Goal: Navigation & Orientation: Find specific page/section

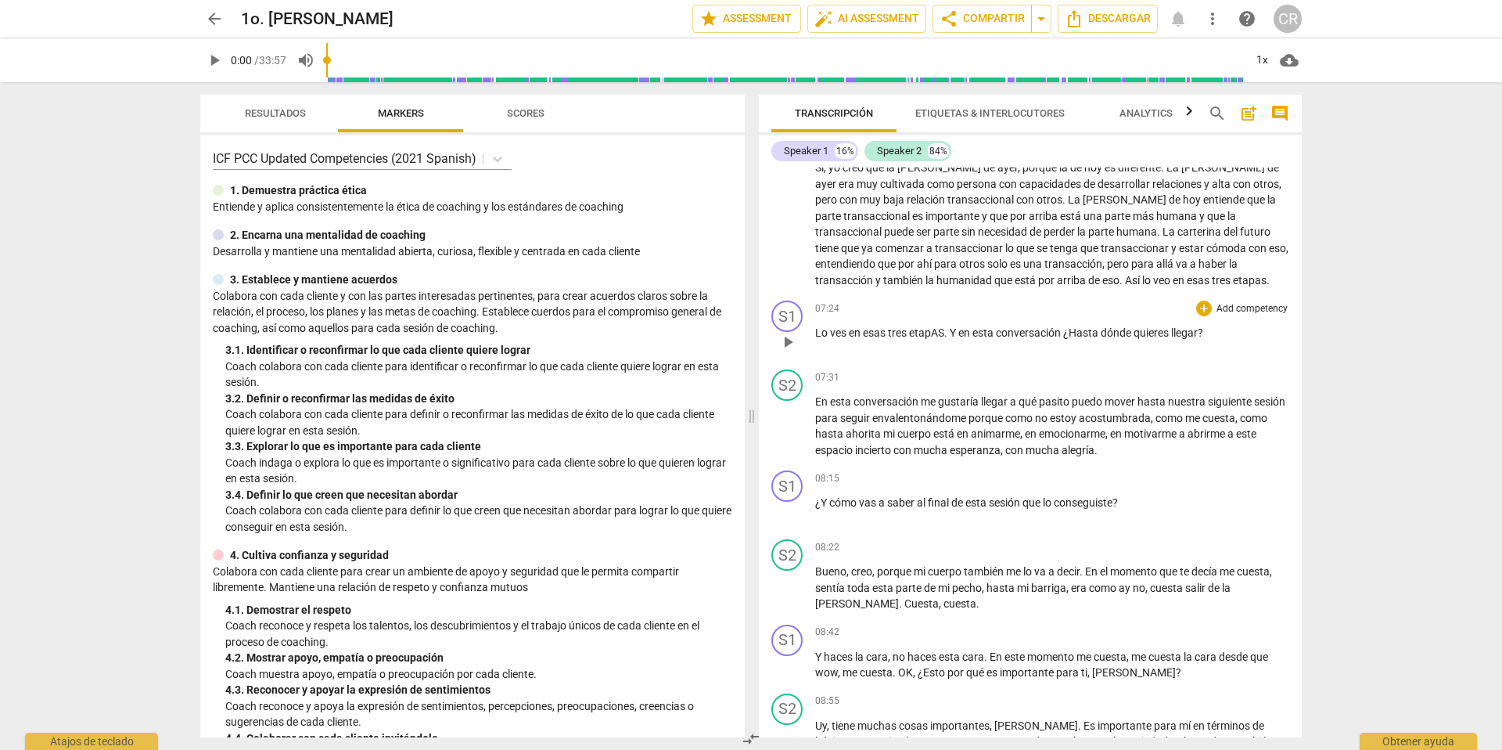
scroll to position [1658, 0]
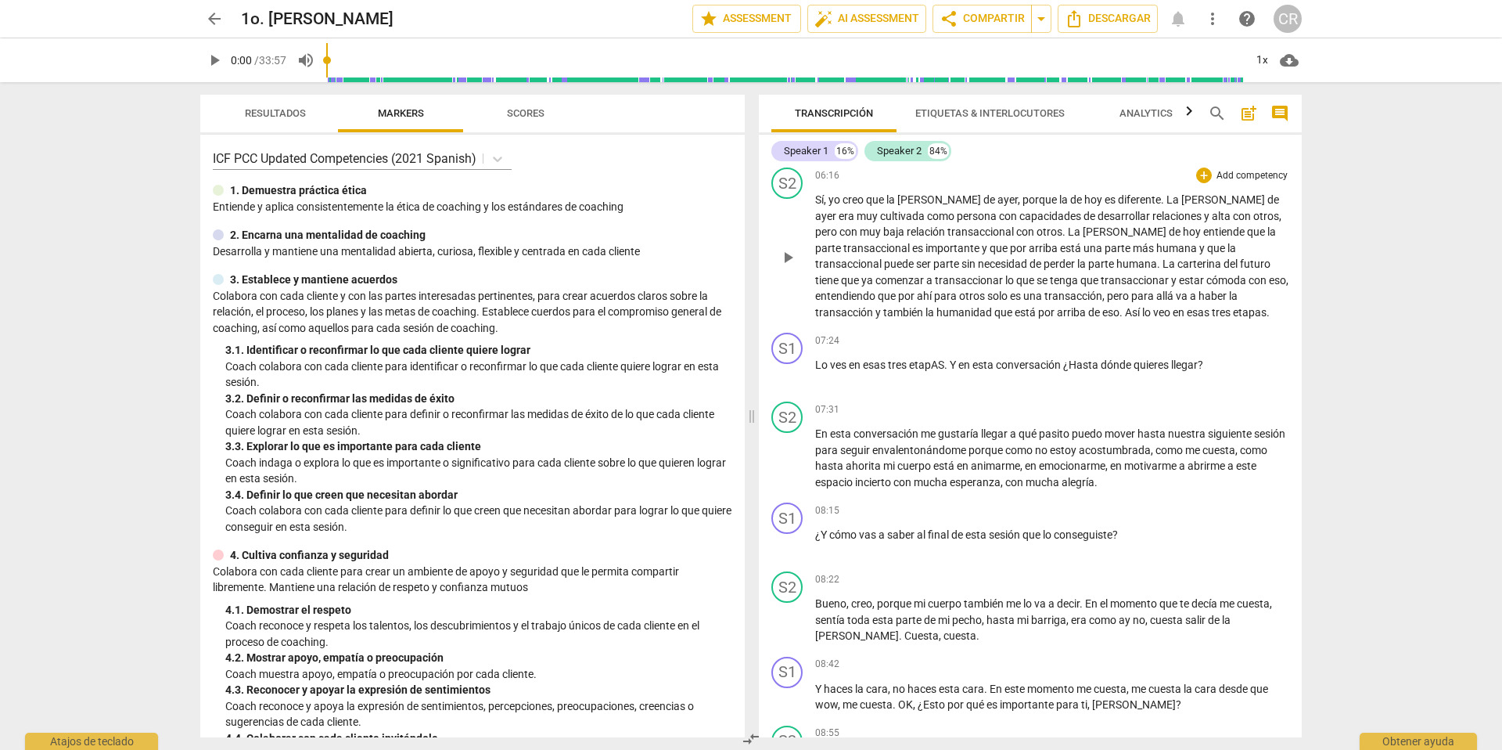
click at [789, 257] on span "play_arrow" at bounding box center [787, 257] width 19 height 19
click at [793, 260] on span "play_arrow" at bounding box center [787, 257] width 19 height 19
click at [216, 20] on span "arrow_back" at bounding box center [214, 18] width 19 height 19
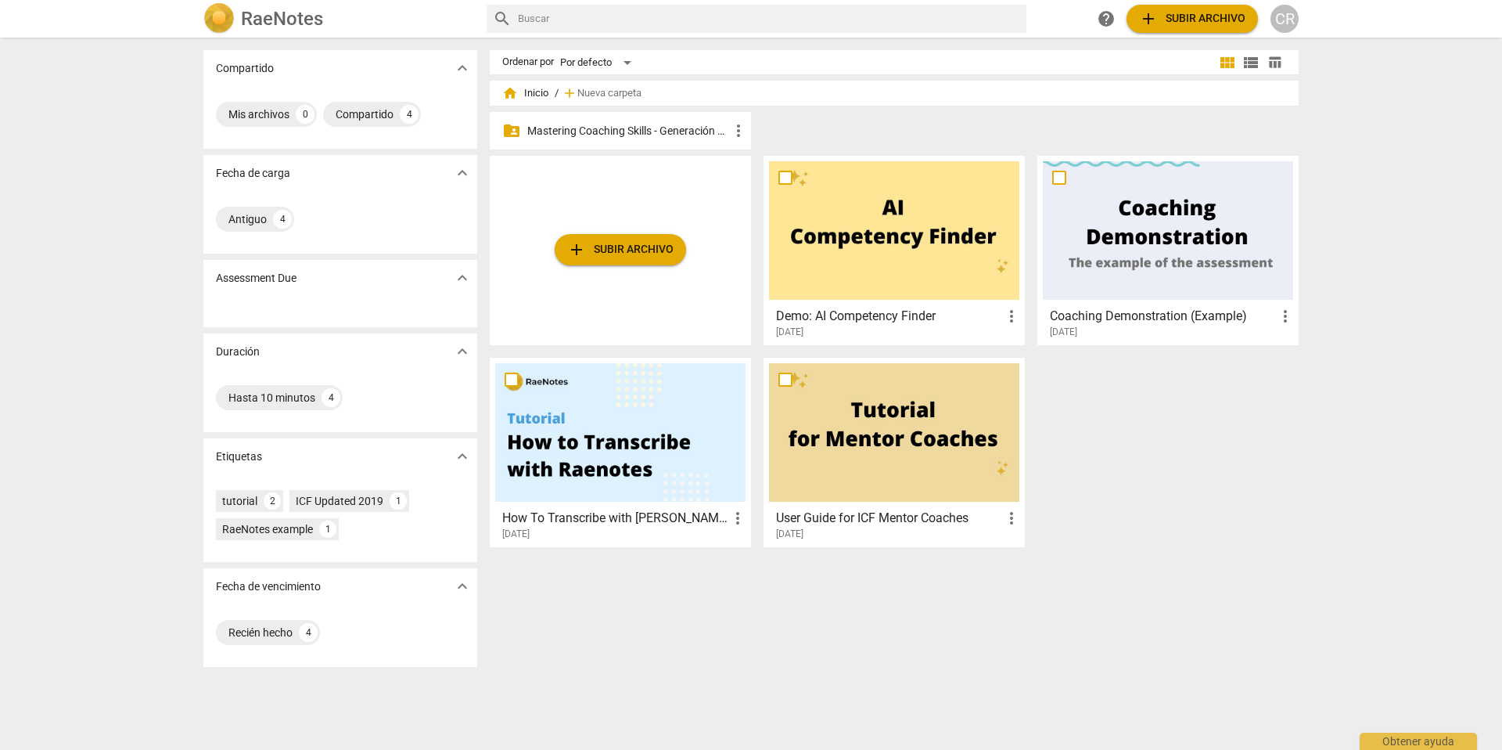
click at [606, 125] on p "Mastering Coaching Skills - Generación 31" at bounding box center [628, 131] width 202 height 16
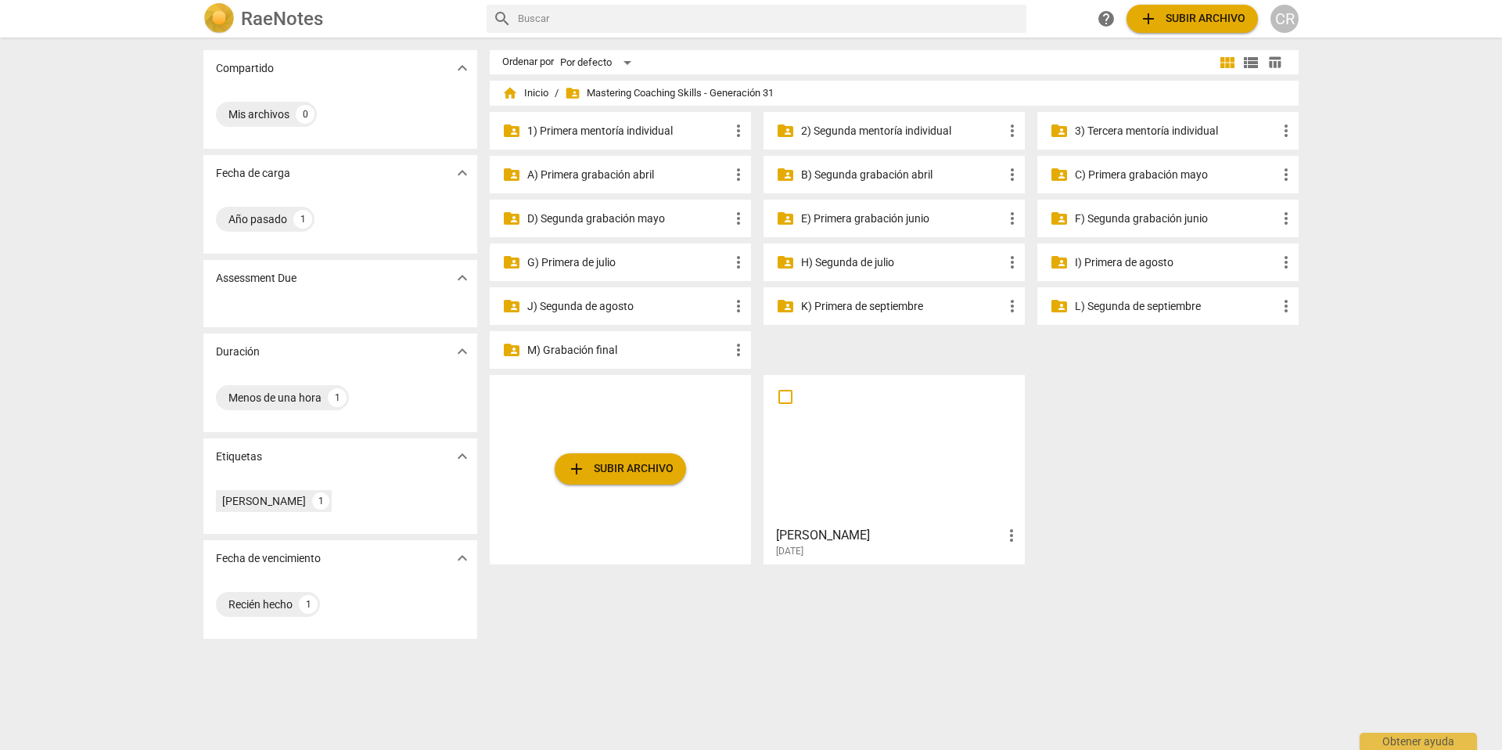
click at [1112, 135] on p "3) Tercera mentoría individual" at bounding box center [1176, 131] width 202 height 16
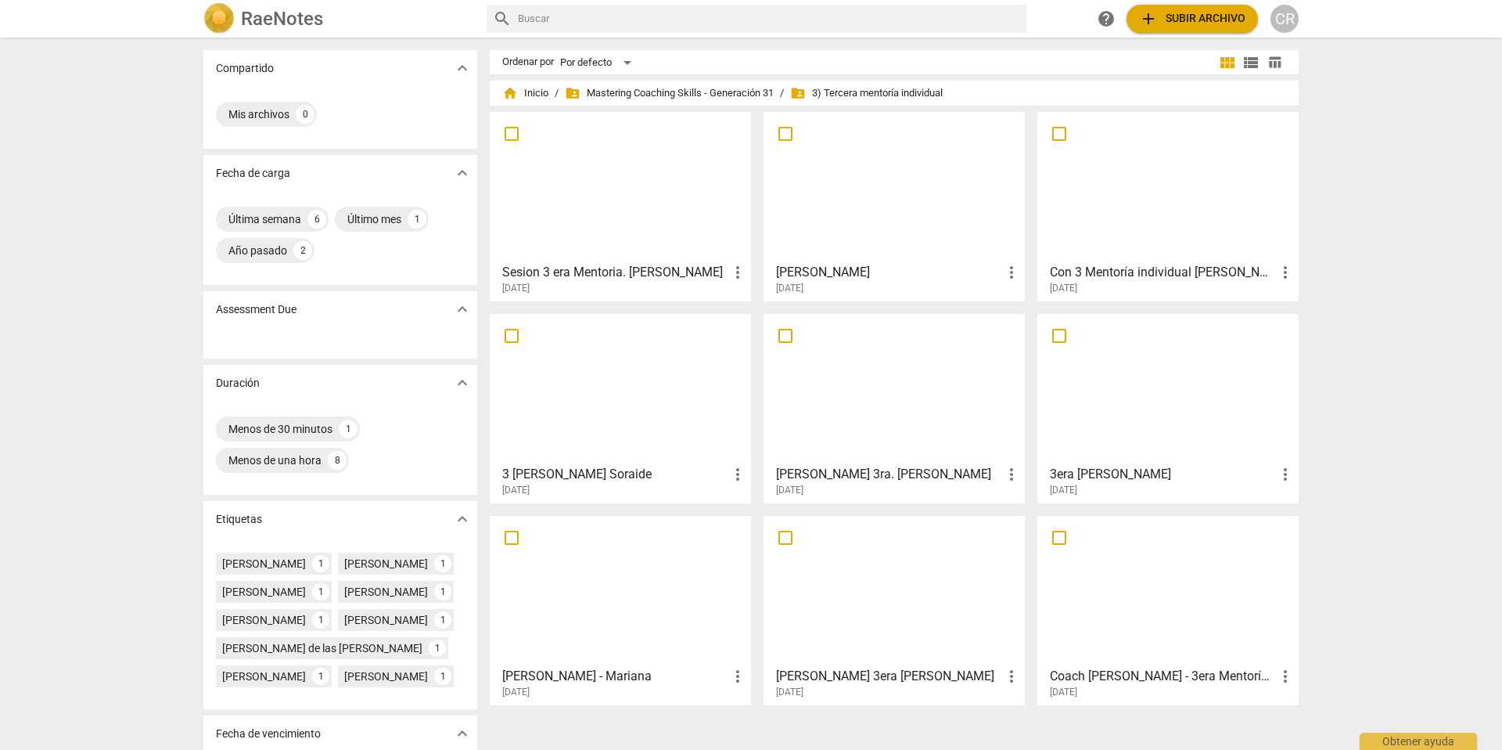
click at [620, 214] on div at bounding box center [620, 186] width 250 height 138
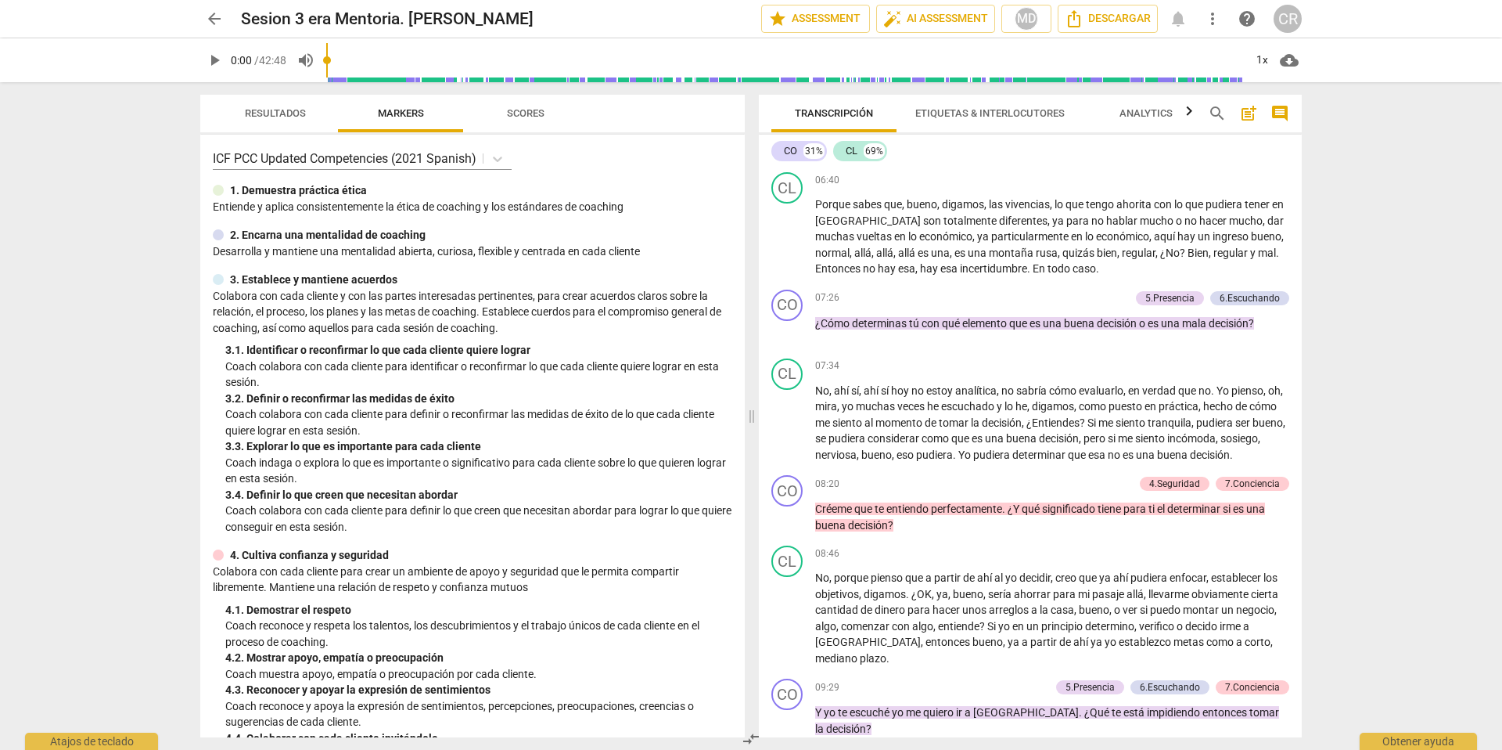
scroll to position [1659, 0]
click at [528, 112] on span "Scores" at bounding box center [526, 113] width 38 height 12
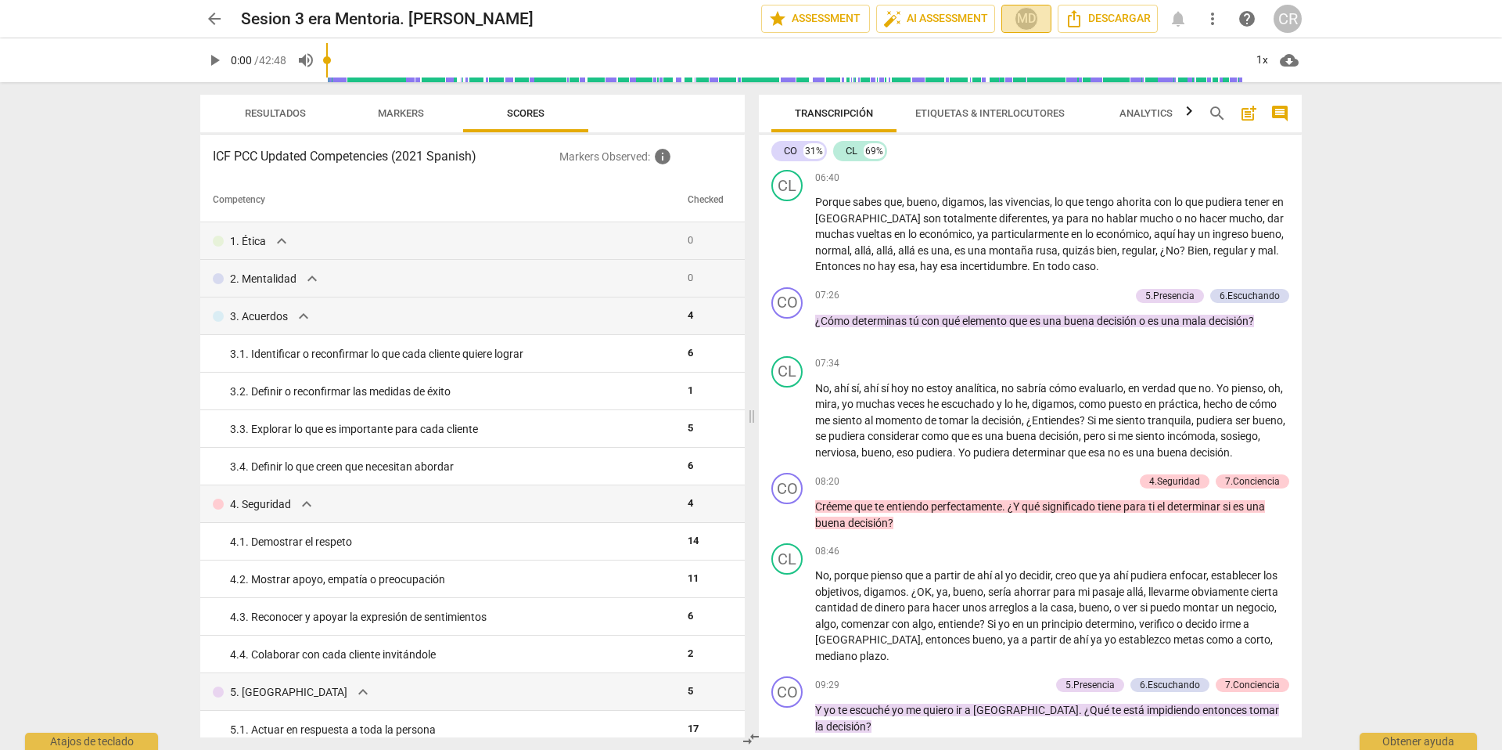
click at [1019, 14] on div "MD" at bounding box center [1026, 18] width 23 height 23
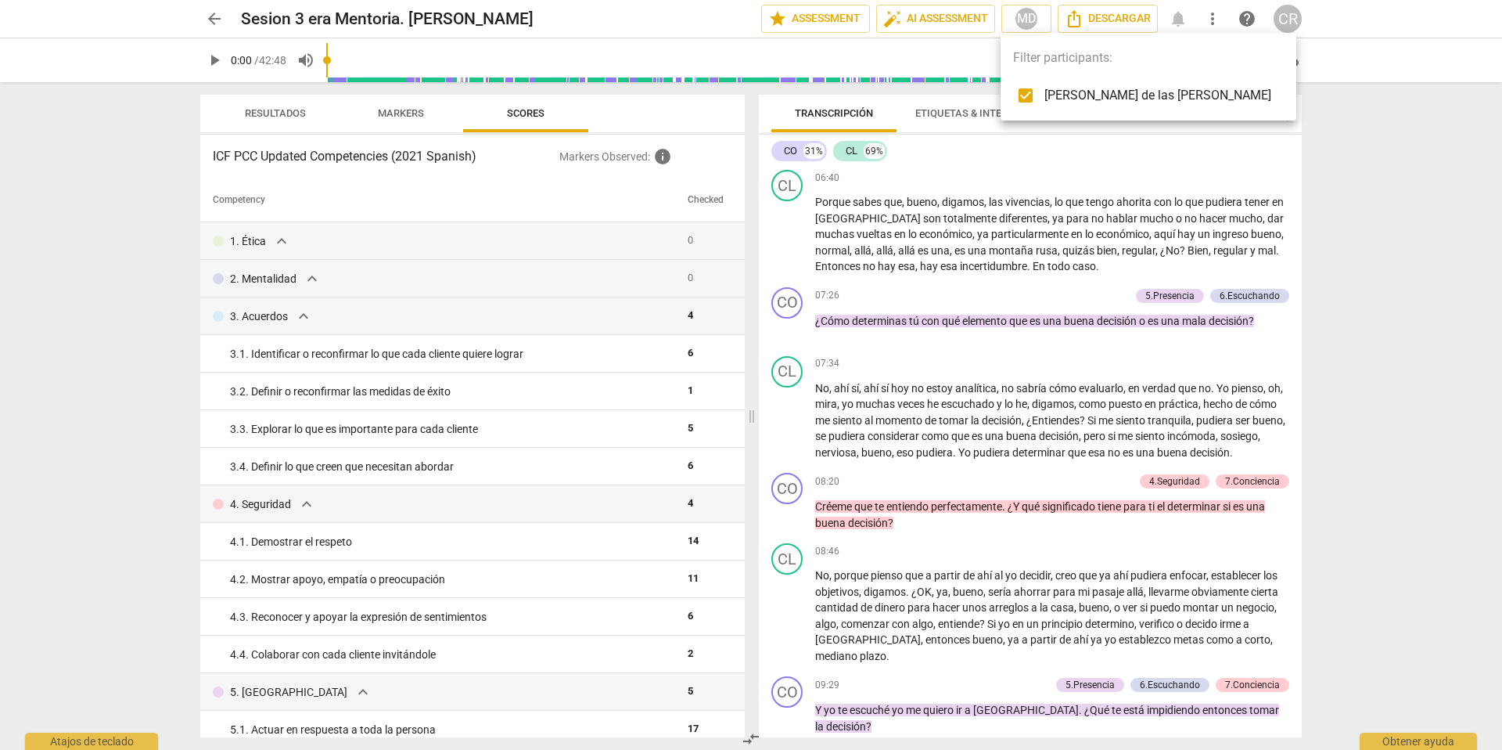
click at [977, 196] on div at bounding box center [751, 375] width 1502 height 750
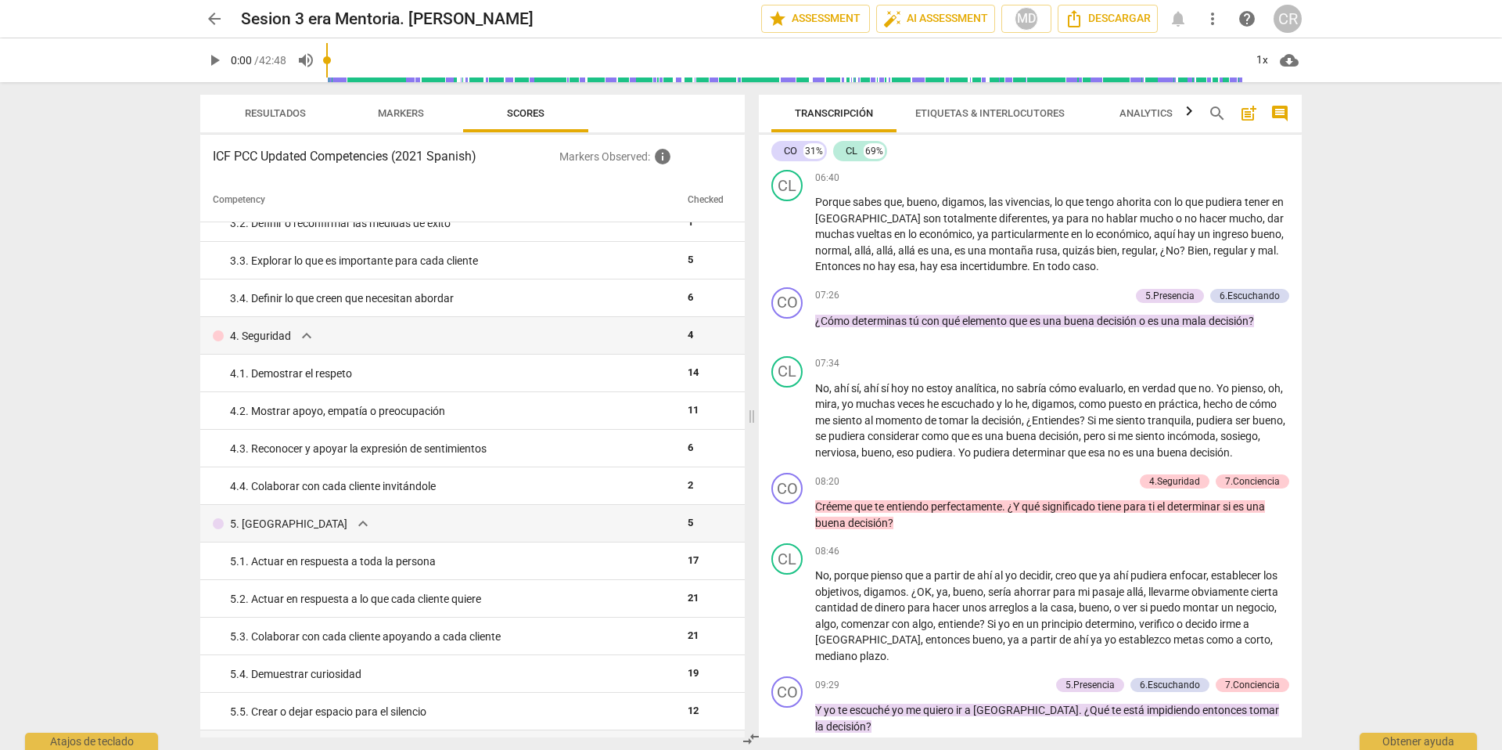
scroll to position [0, 0]
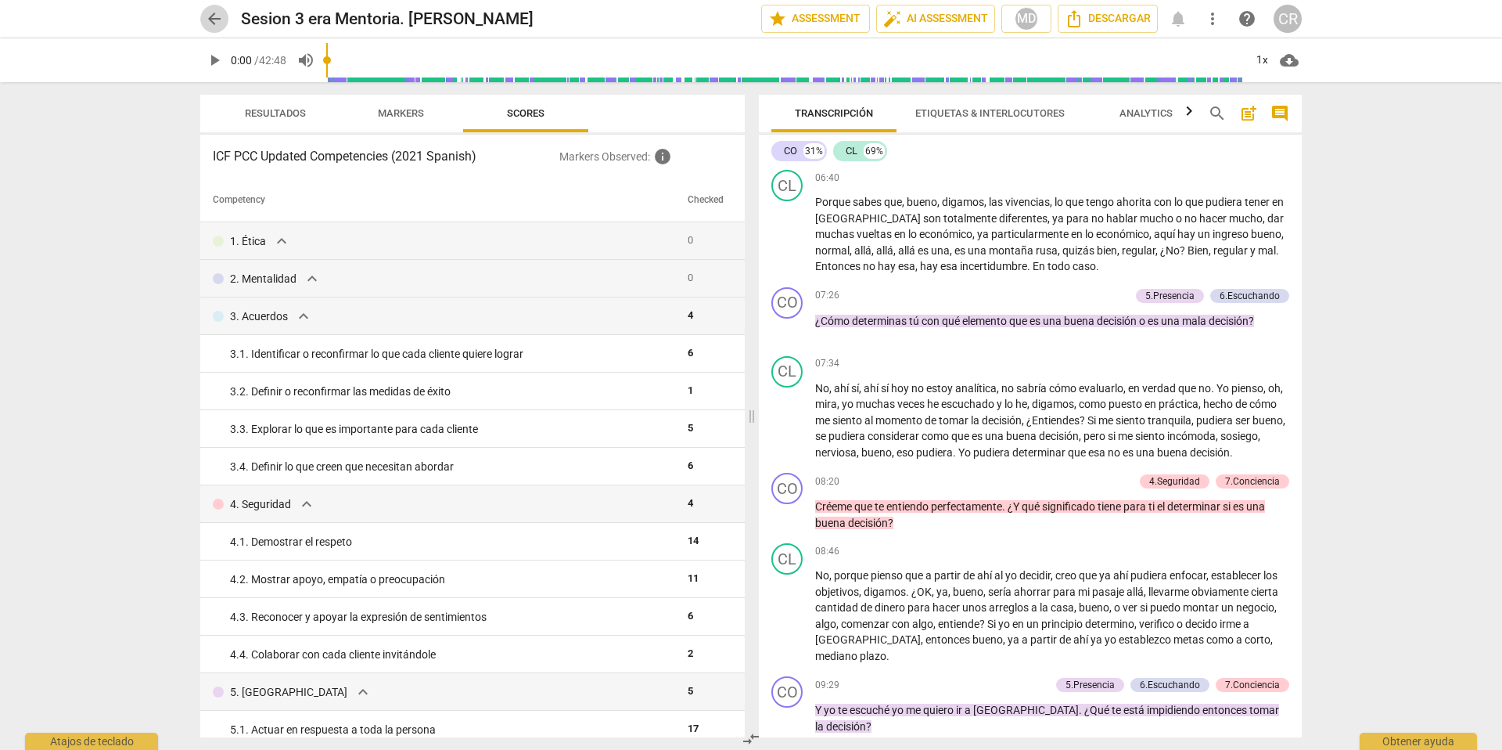
click at [213, 17] on span "arrow_back" at bounding box center [214, 18] width 19 height 19
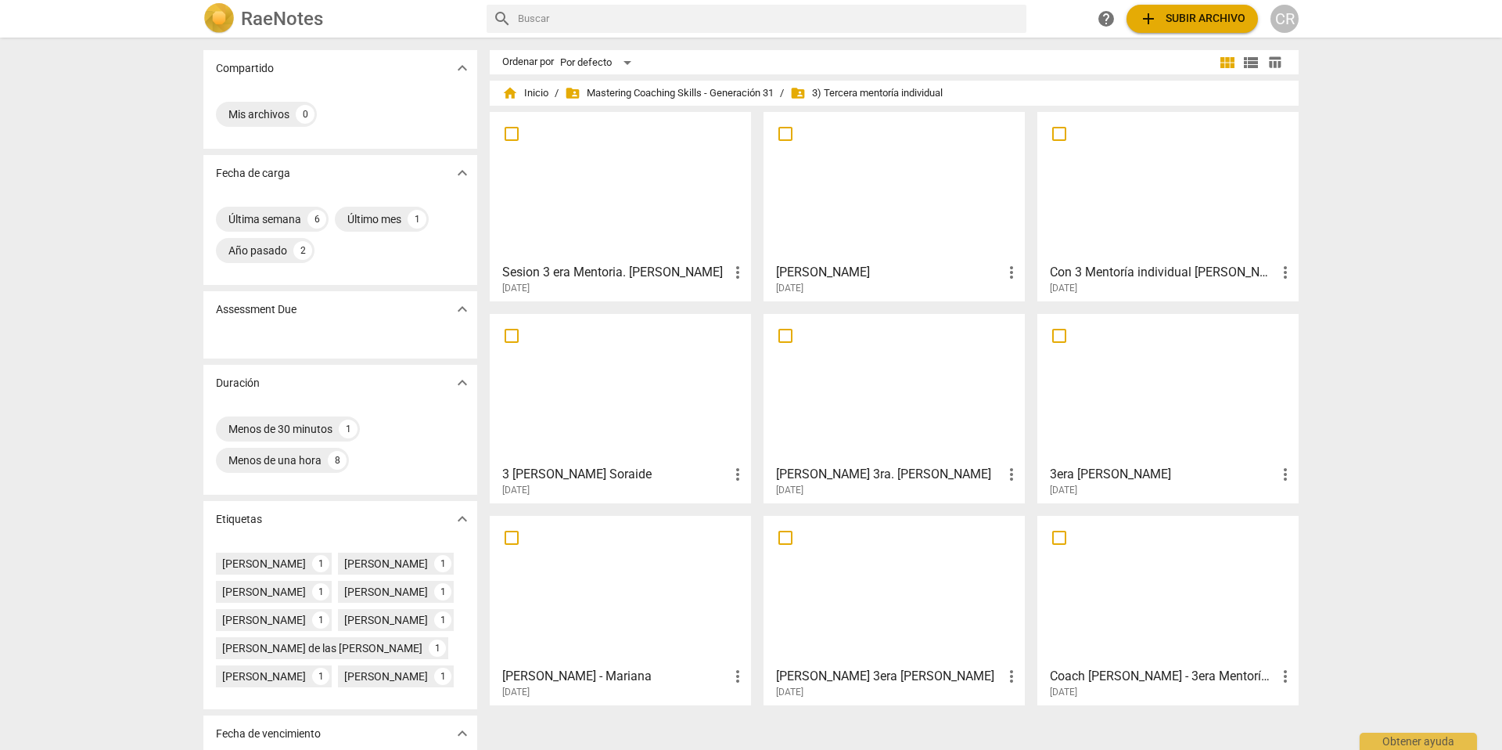
click at [656, 412] on div at bounding box center [620, 388] width 250 height 138
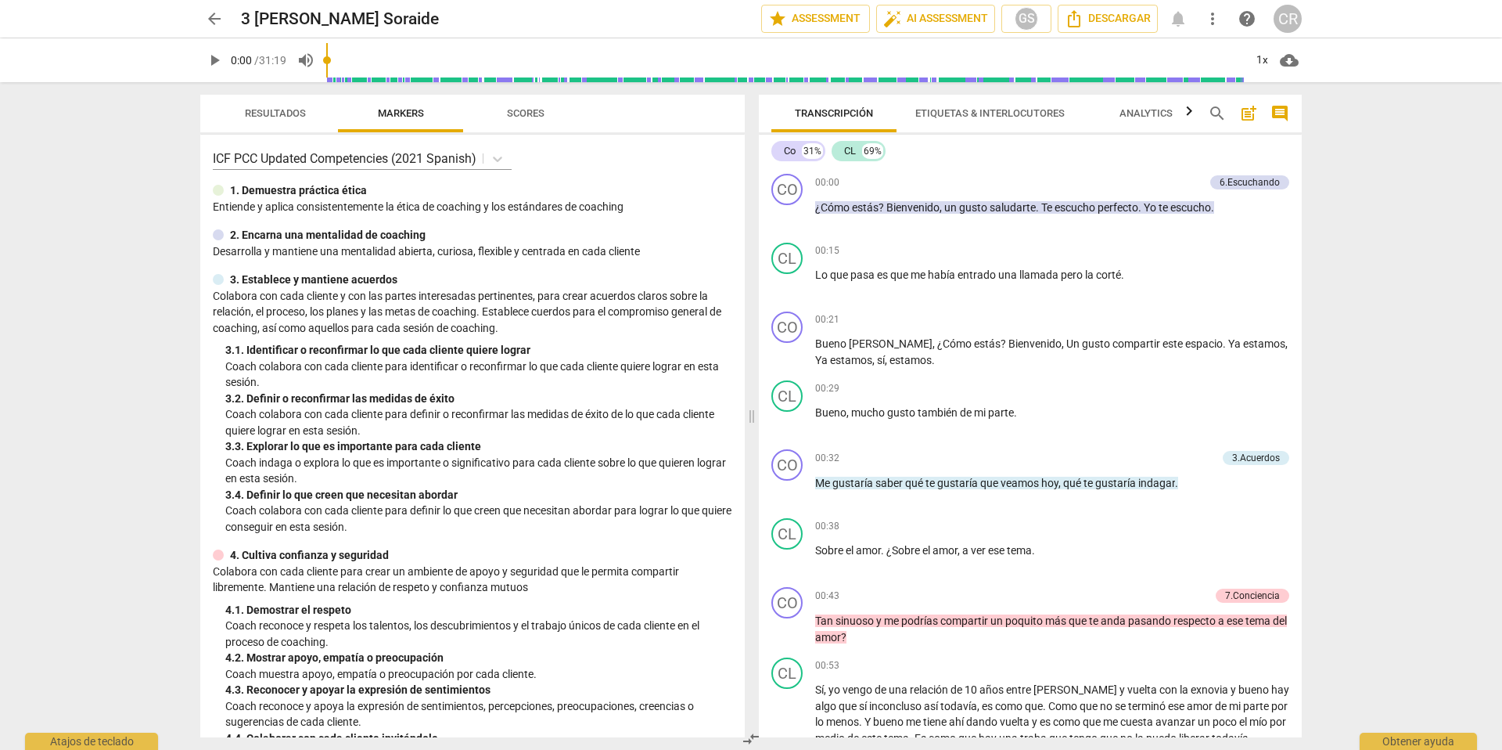
click at [213, 20] on span "arrow_back" at bounding box center [214, 18] width 19 height 19
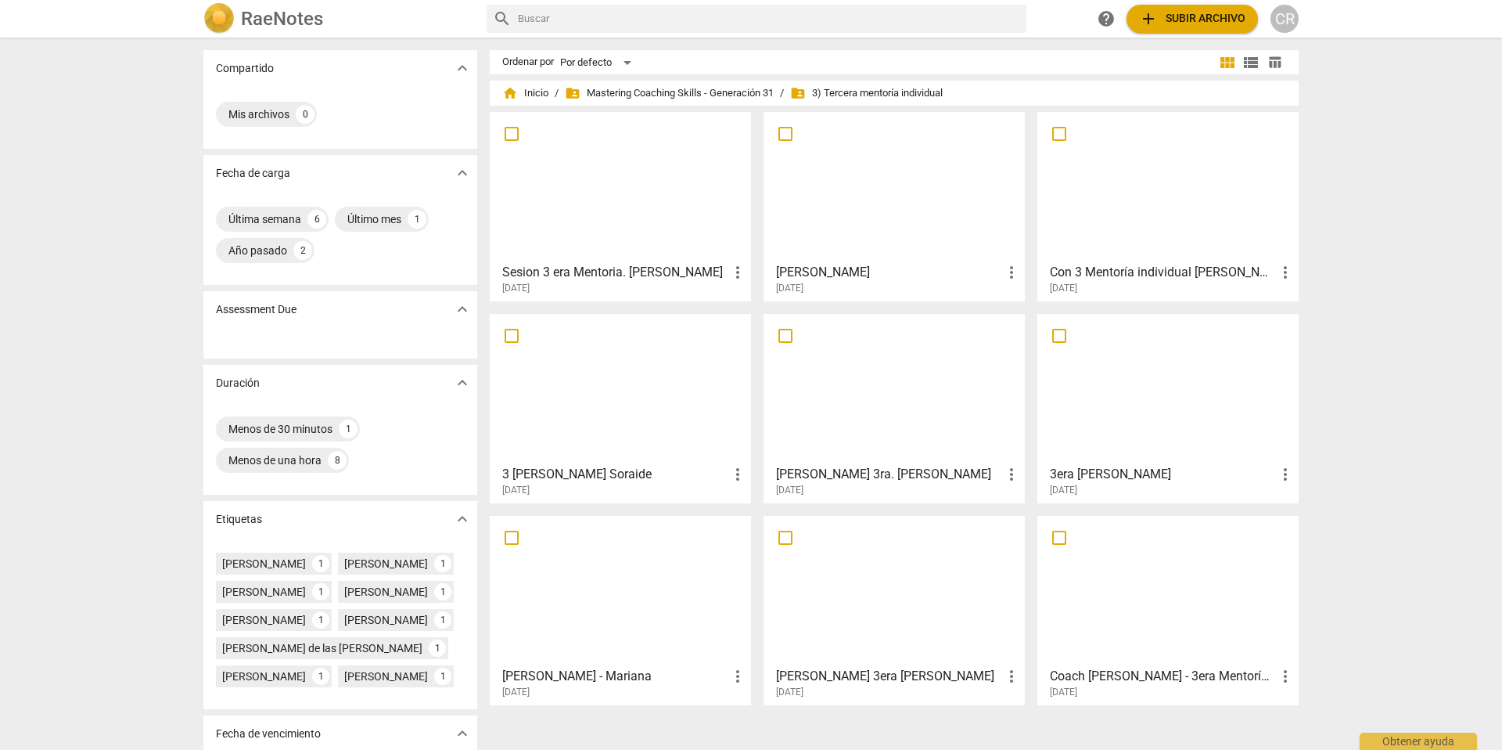
click at [898, 239] on div at bounding box center [894, 186] width 250 height 138
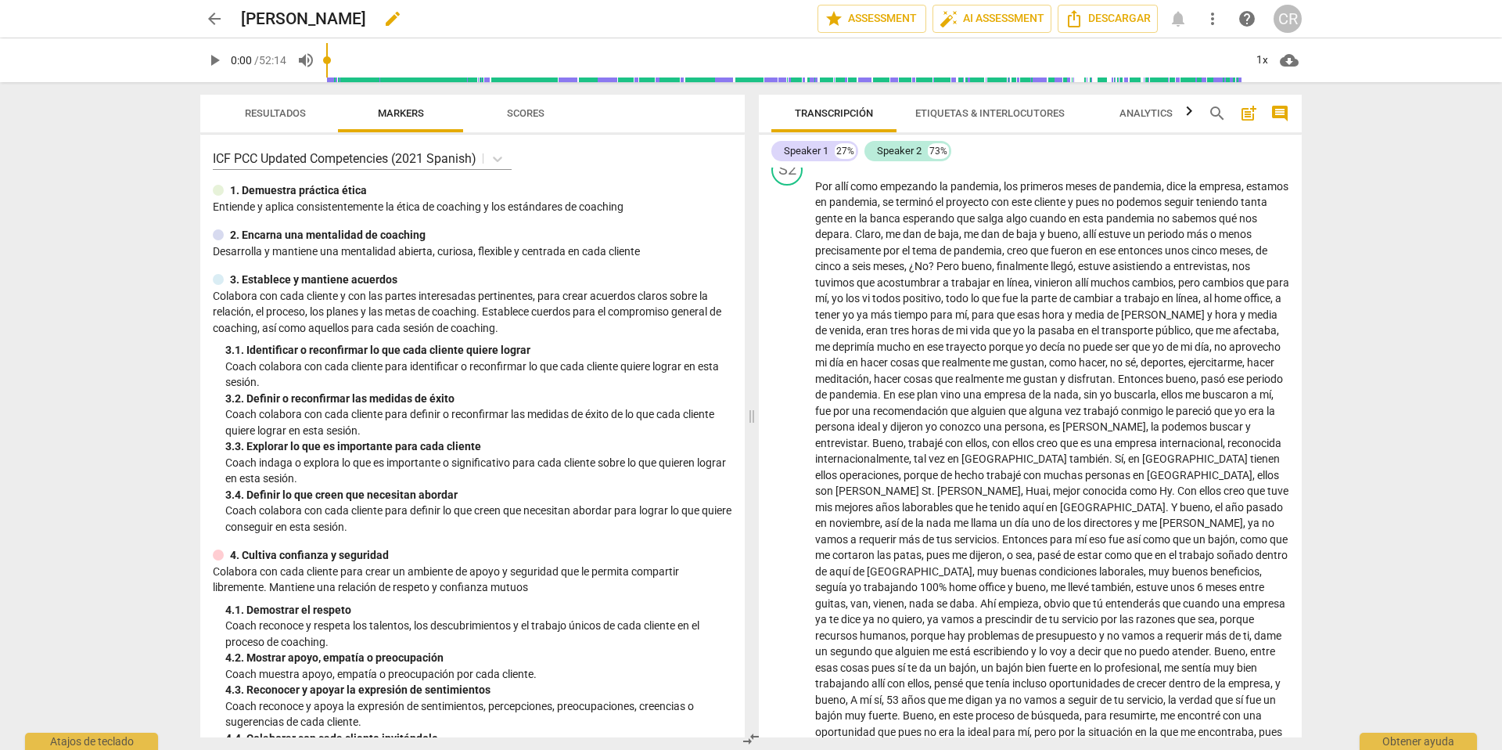
scroll to position [776, 0]
click at [210, 16] on span "arrow_back" at bounding box center [214, 18] width 19 height 19
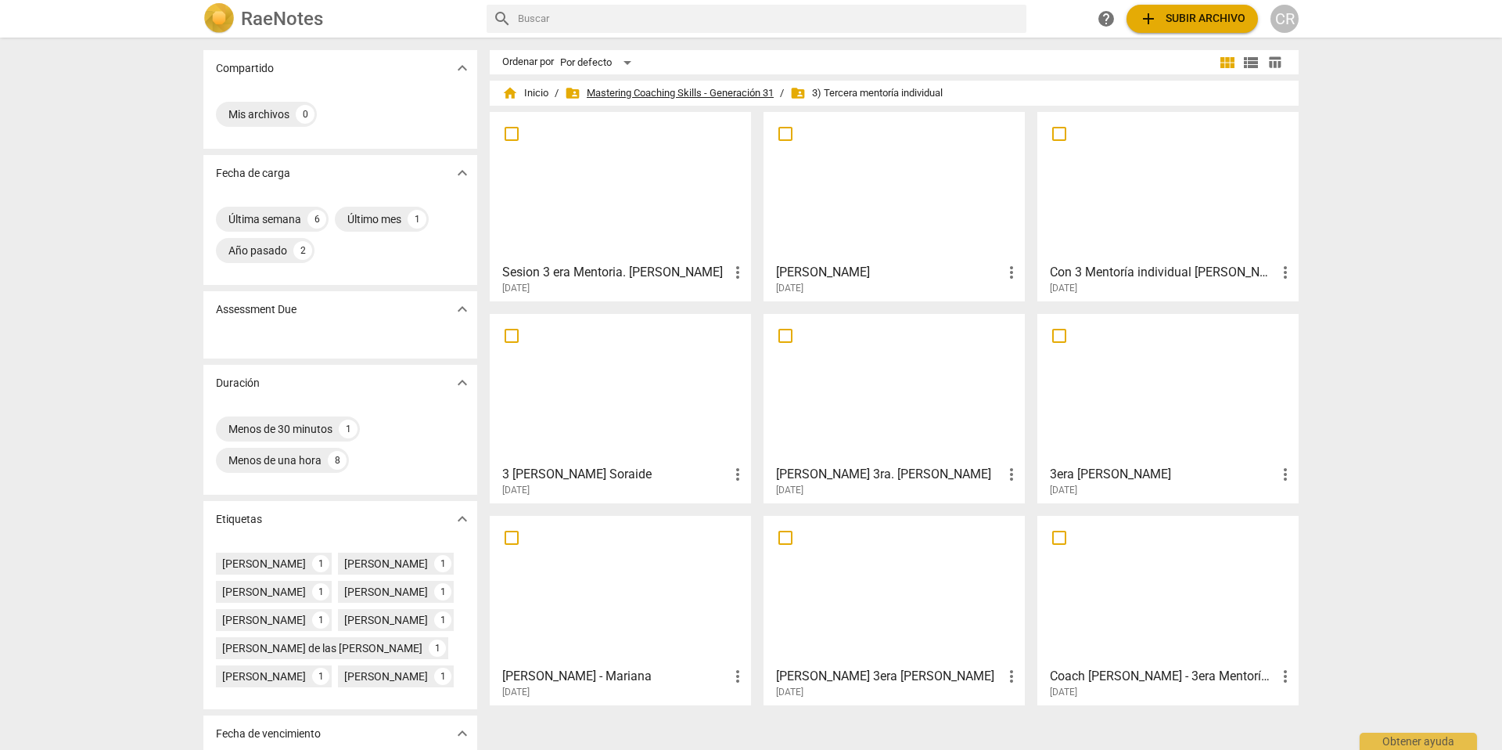
click at [659, 96] on span "folder_shared Mastering Coaching Skills - Generación 31" at bounding box center [669, 93] width 209 height 16
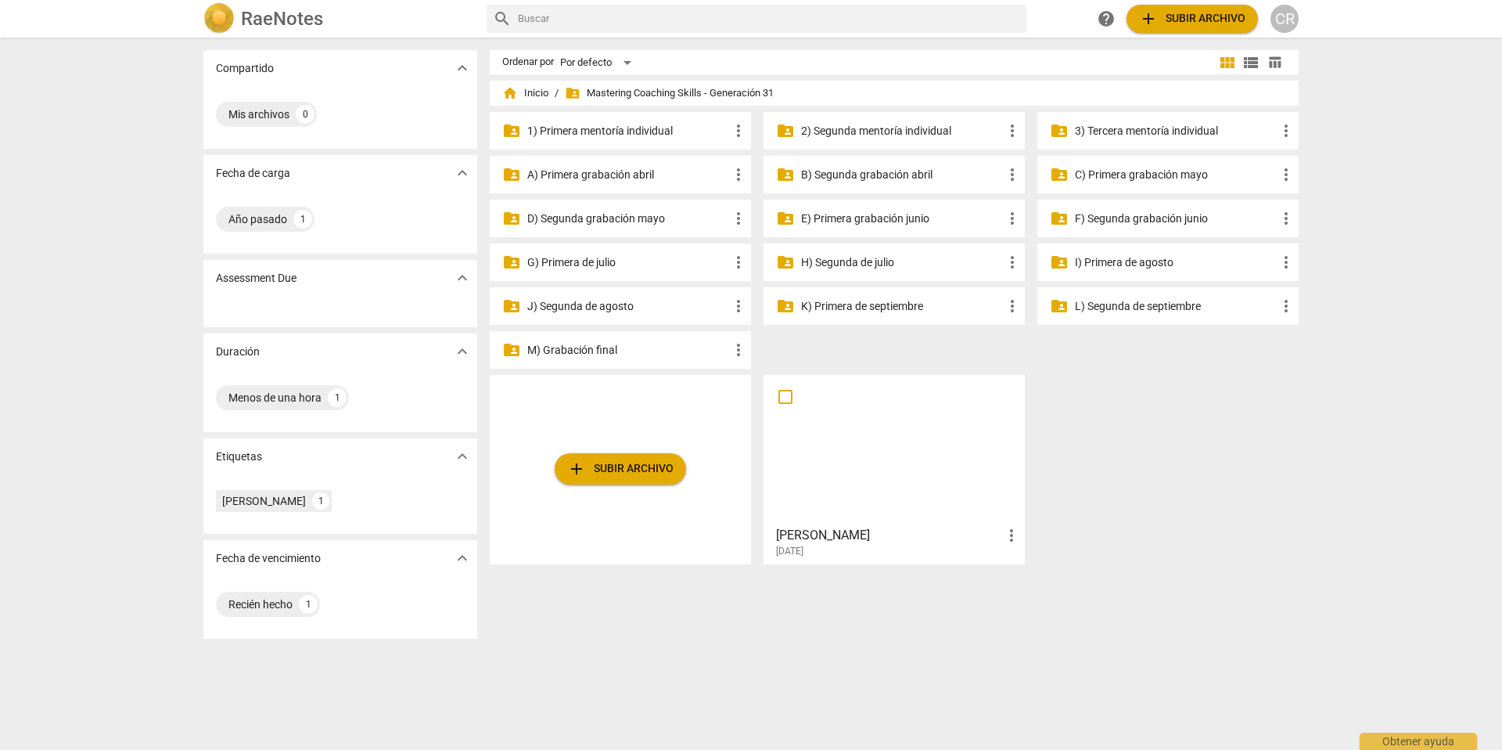
click at [860, 452] on div at bounding box center [894, 449] width 250 height 138
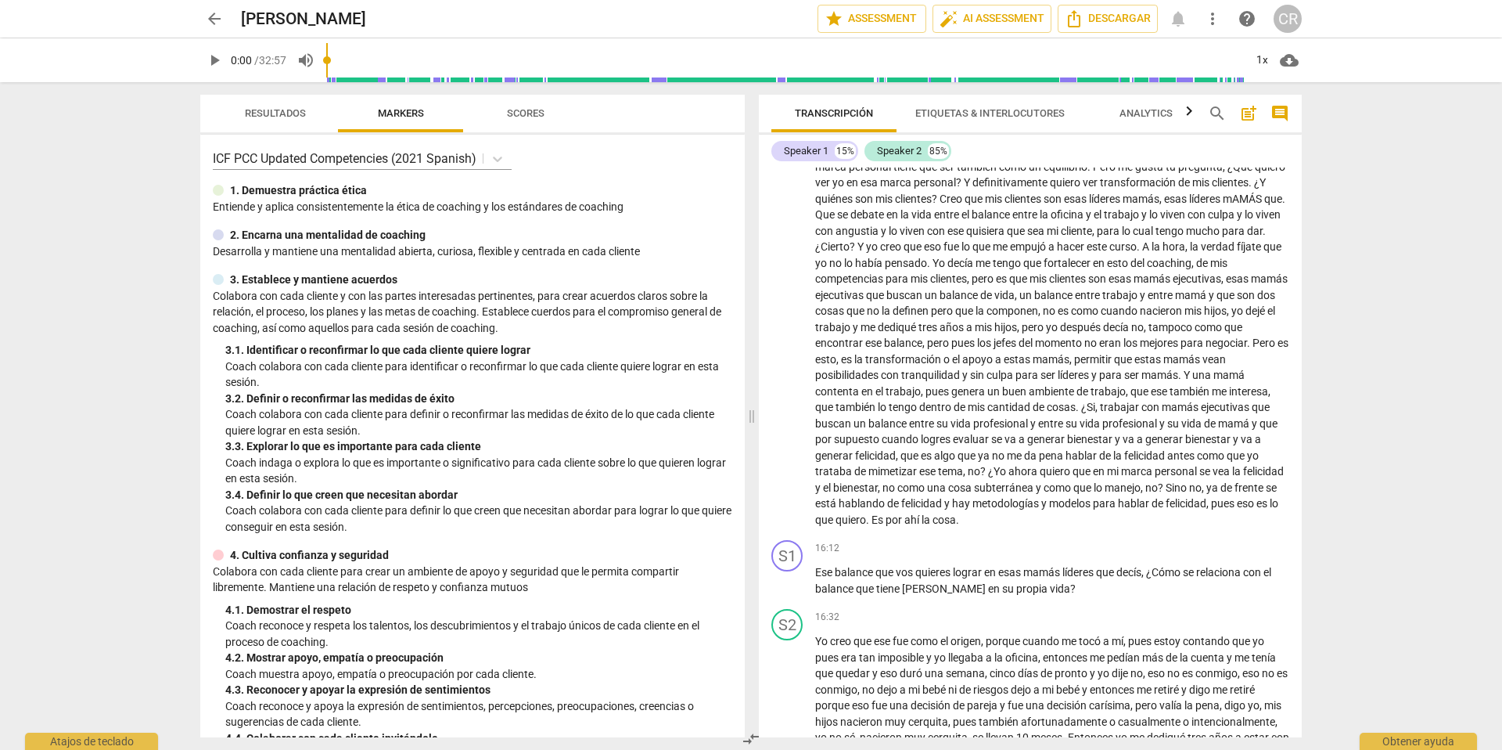
scroll to position [2740, 0]
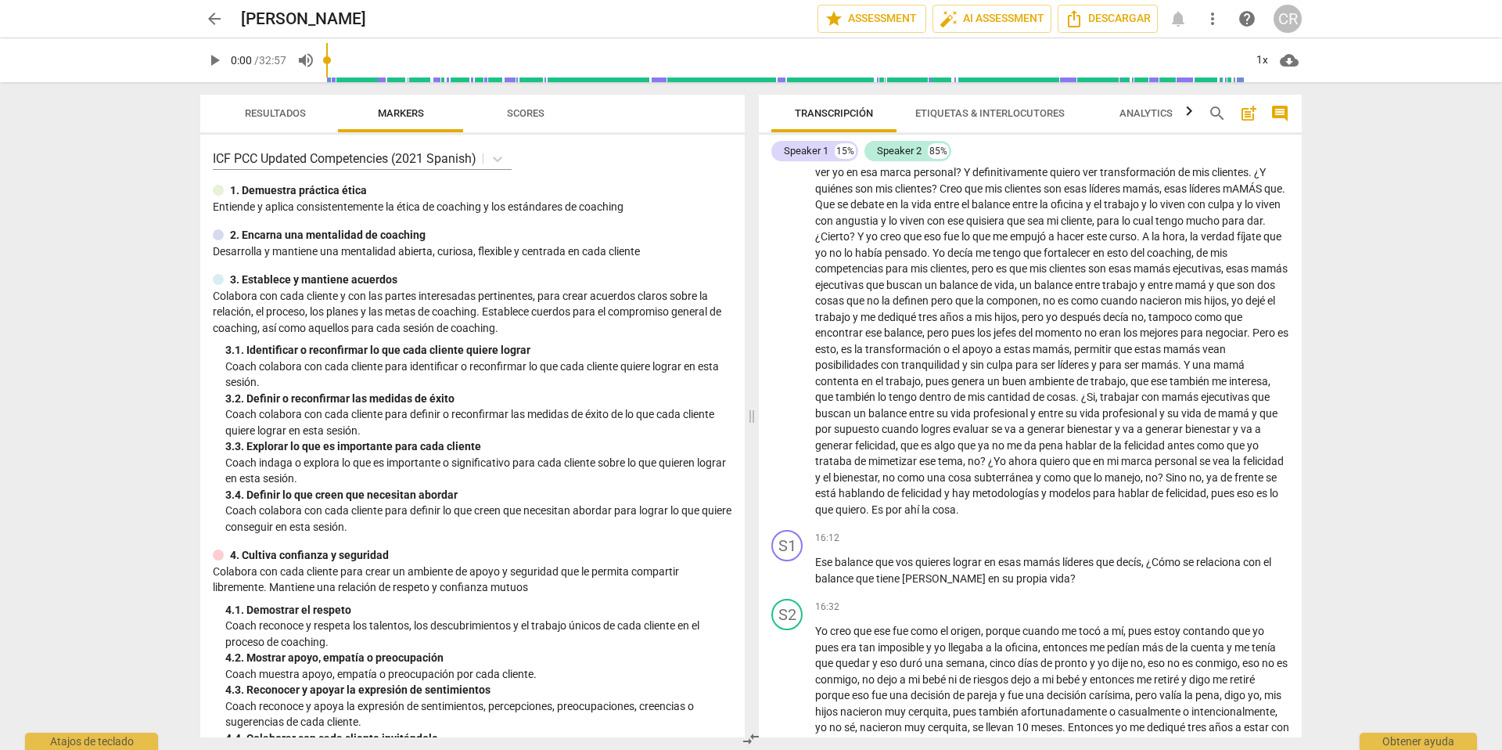
click at [212, 16] on span "arrow_back" at bounding box center [214, 18] width 19 height 19
